Goal: Task Accomplishment & Management: Manage account settings

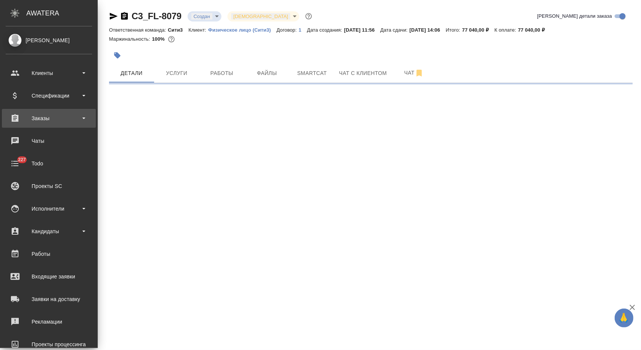
select select "RU"
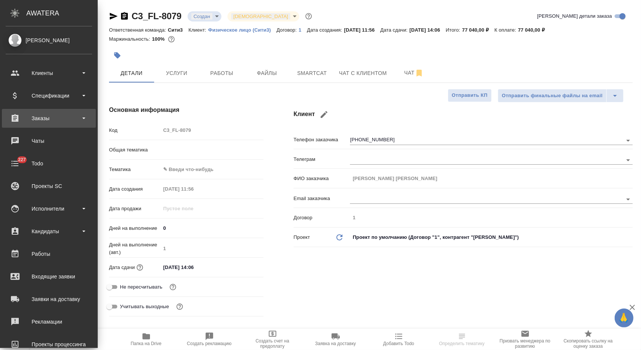
type textarea "x"
click at [44, 117] on div "Заказы" at bounding box center [49, 117] width 87 height 11
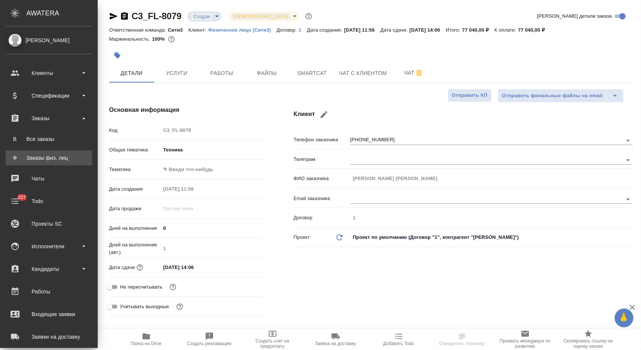
click at [46, 150] on link "Ф Заказы физ. лиц" at bounding box center [49, 157] width 87 height 15
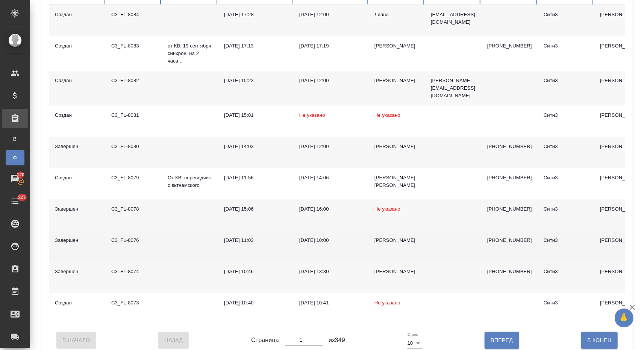
scroll to position [142, 0]
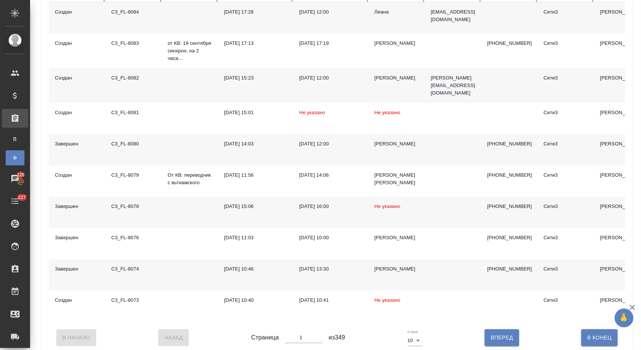
click at [280, 210] on div "[DATE] 15:06" at bounding box center [255, 206] width 63 height 8
click at [281, 210] on div "[DATE] 15:06" at bounding box center [255, 206] width 63 height 8
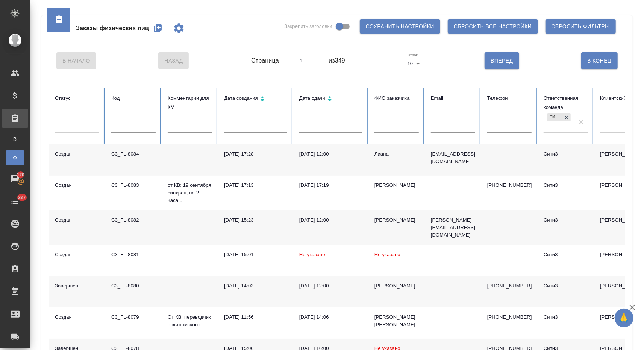
scroll to position [0, 0]
click at [381, 127] on input "text" at bounding box center [397, 127] width 44 height 11
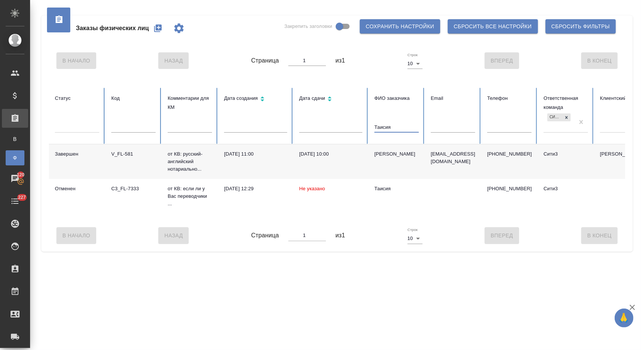
type input "Таисия"
drag, startPoint x: 375, startPoint y: 146, endPoint x: 18, endPoint y: 133, distance: 357.7
click at [18, 133] on link "В Все заказы" at bounding box center [15, 138] width 19 height 15
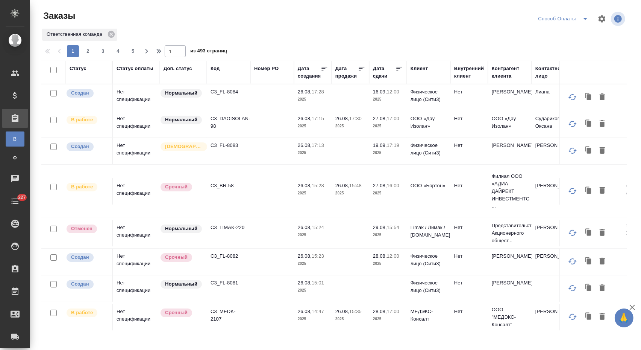
click at [502, 80] on div "Контрагент клиента" at bounding box center [510, 72] width 36 height 15
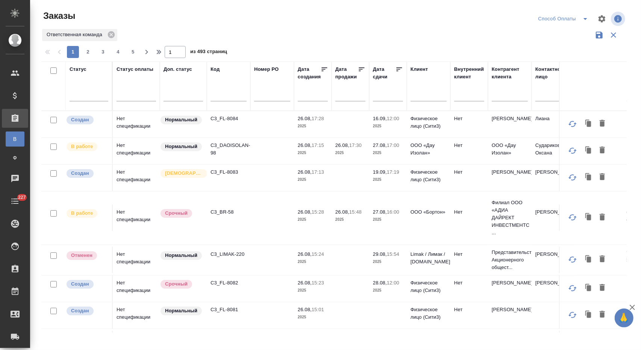
click at [541, 101] on input "text" at bounding box center [554, 95] width 36 height 9
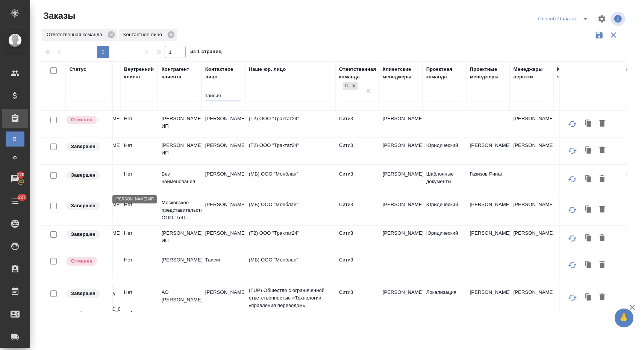
scroll to position [0, 405]
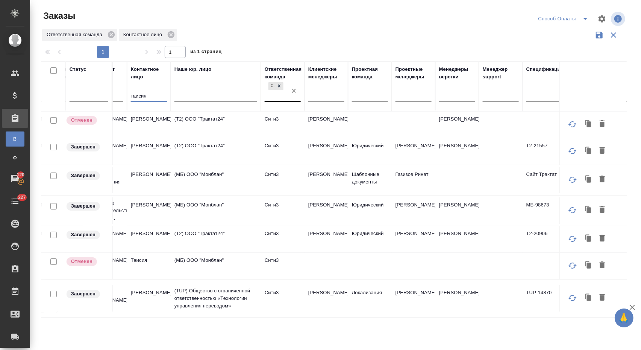
type input "таисия"
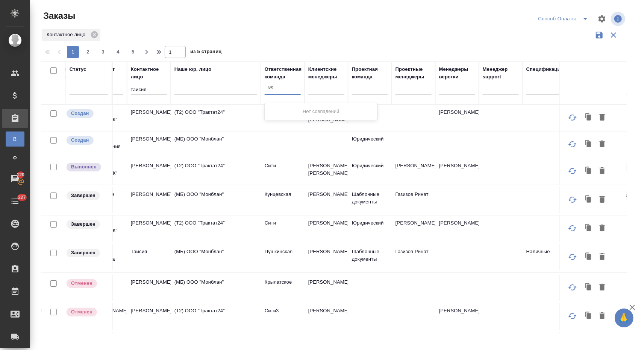
type input "вх"
click at [214, 158] on td "(МБ) ООО "Монблан"" at bounding box center [216, 144] width 90 height 26
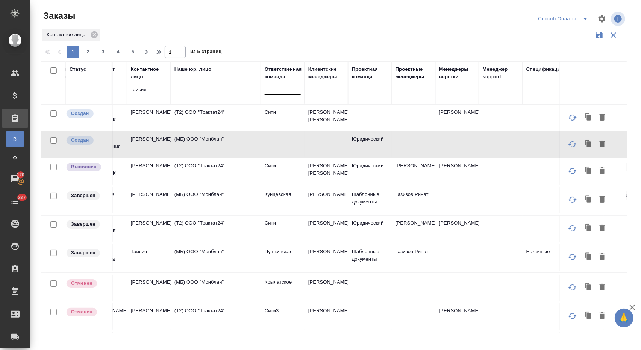
click at [214, 158] on td "(МБ) ООО "Монблан"" at bounding box center [216, 144] width 90 height 26
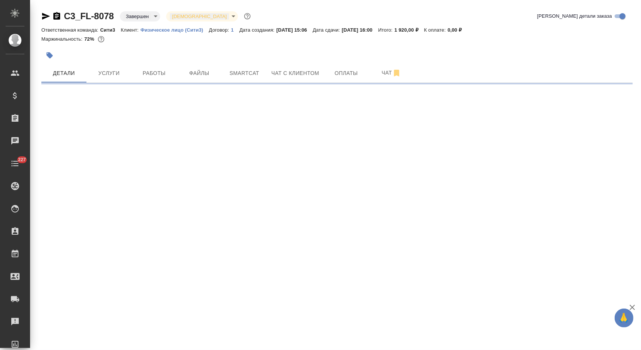
select select "RU"
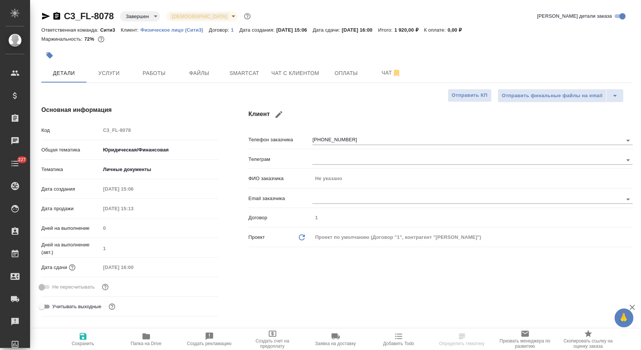
type textarea "x"
click at [282, 118] on icon "button" at bounding box center [279, 114] width 7 height 7
select select "UZ"
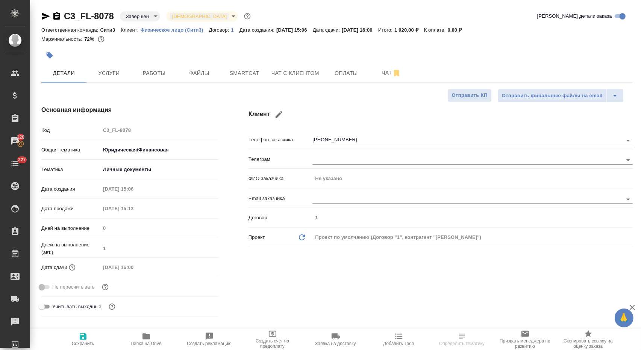
type input "+998 94 016 12 12"
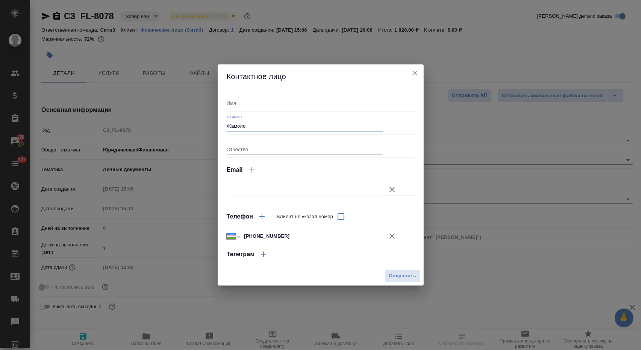
type input "Жамолов"
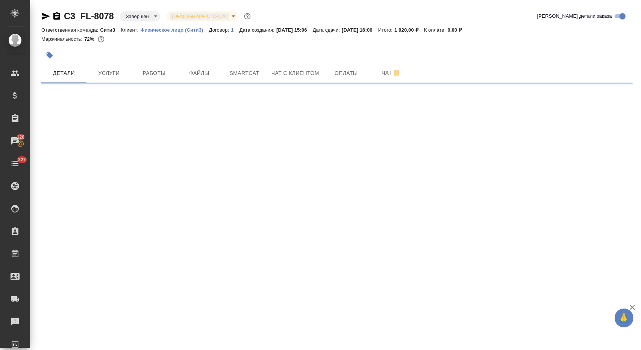
select select "RU"
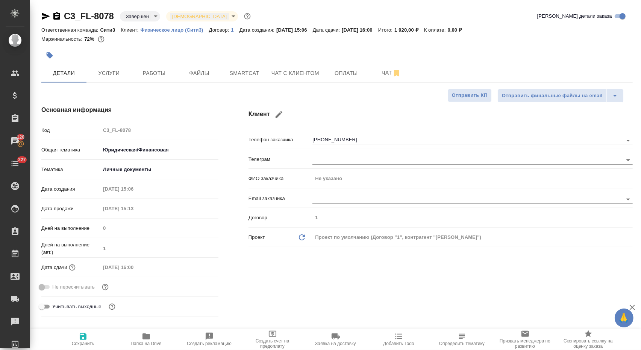
scroll to position [1, 0]
type textarea "x"
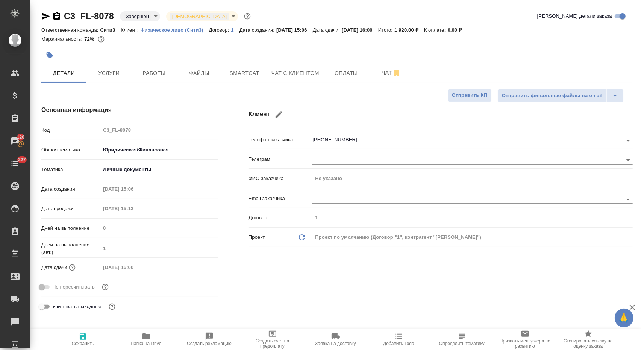
click at [283, 118] on icon "button" at bounding box center [279, 114] width 7 height 7
select select "UZ"
type input "+998 94 016 12 12"
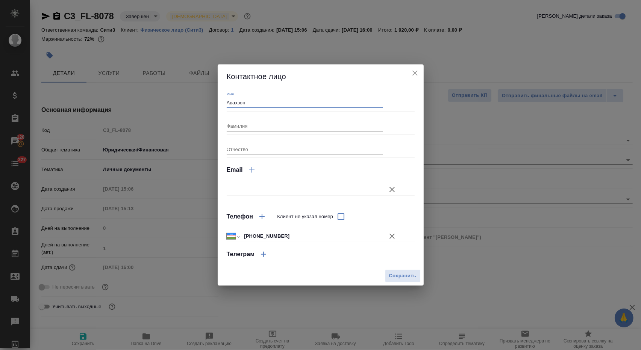
type input "Авахзон"
type input "Жамолов"
click at [407, 272] on div "Сохранить" at bounding box center [321, 275] width 206 height 19
click at [407, 280] on span "Сохранить" at bounding box center [402, 275] width 27 height 9
type input "Жамолов Авахзон"
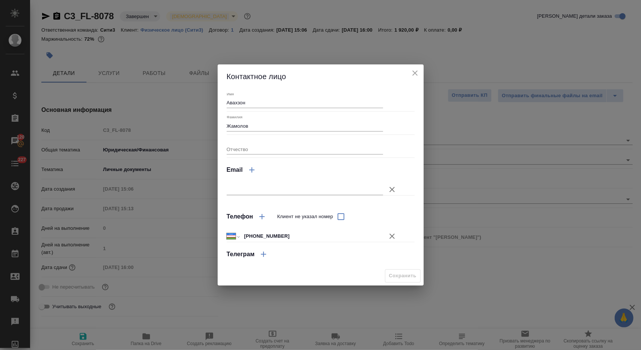
type textarea "x"
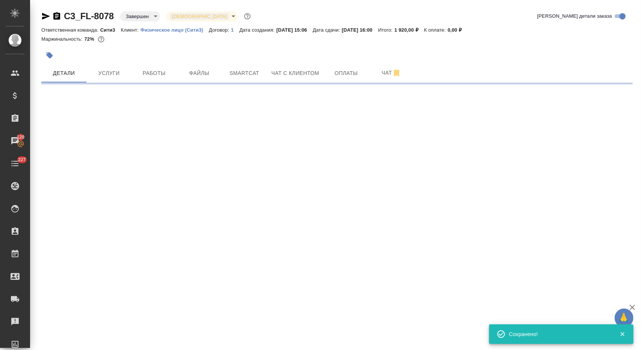
select select "RU"
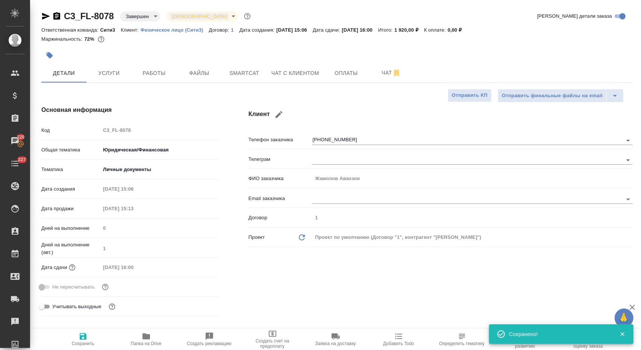
type textarea "x"
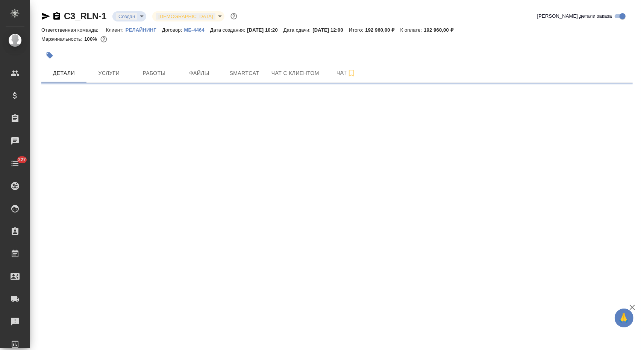
select select "RU"
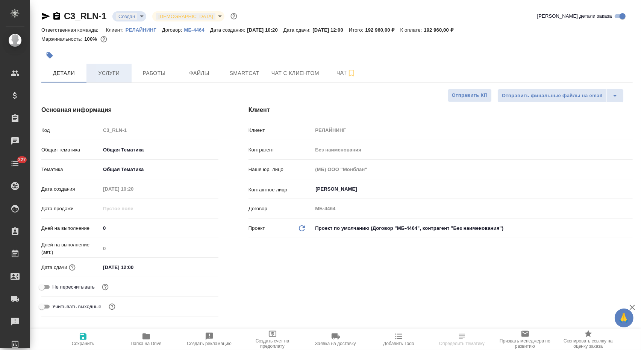
type textarea "x"
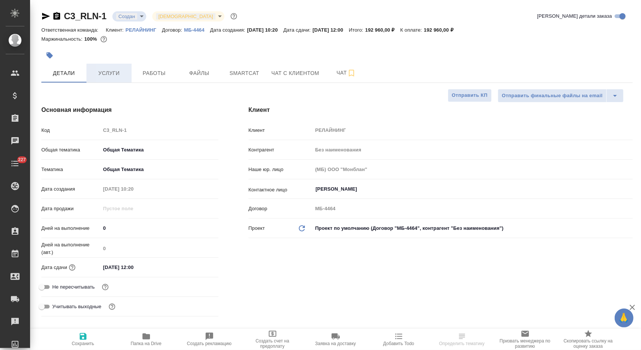
type textarea "x"
click at [122, 78] on span "Услуги" at bounding box center [109, 72] width 36 height 9
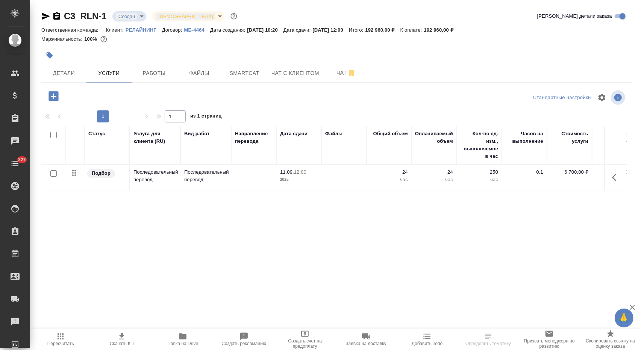
click at [230, 190] on td "Последовательный перевод" at bounding box center [206, 177] width 51 height 26
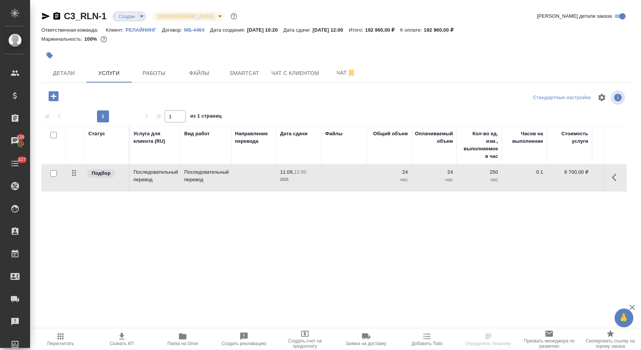
click at [231, 190] on td "Последовательный перевод" at bounding box center [206, 177] width 51 height 26
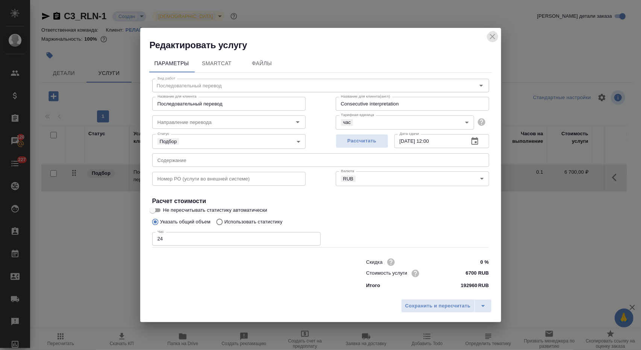
click at [488, 33] on icon "close" at bounding box center [492, 36] width 9 height 9
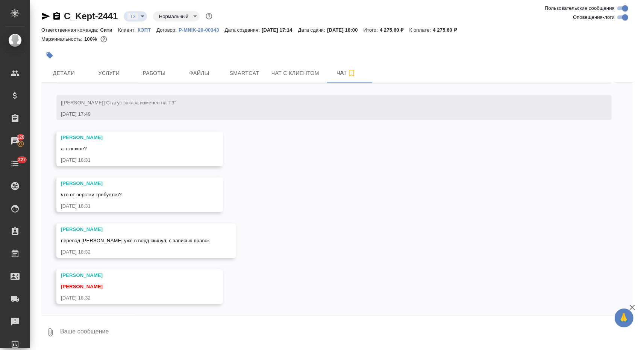
scroll to position [130, 0]
